Goal: Task Accomplishment & Management: Manage account settings

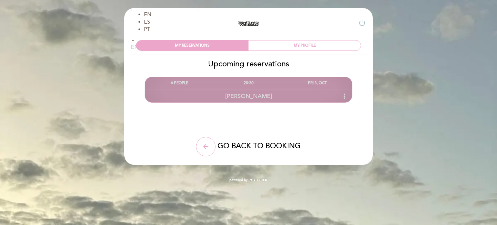
click at [255, 94] on span "[PERSON_NAME]" at bounding box center [248, 95] width 47 height 7
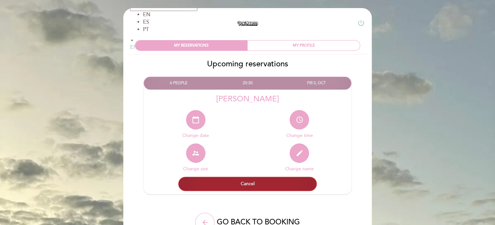
click at [237, 182] on button "Cancel" at bounding box center [247, 184] width 138 height 14
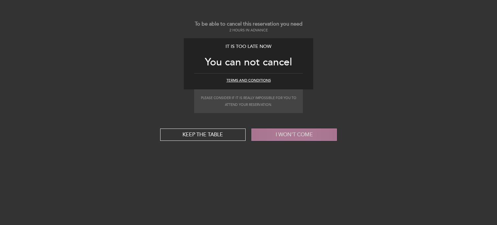
click at [327, 135] on button "I won't come" at bounding box center [293, 134] width 85 height 12
